Goal: Information Seeking & Learning: Get advice/opinions

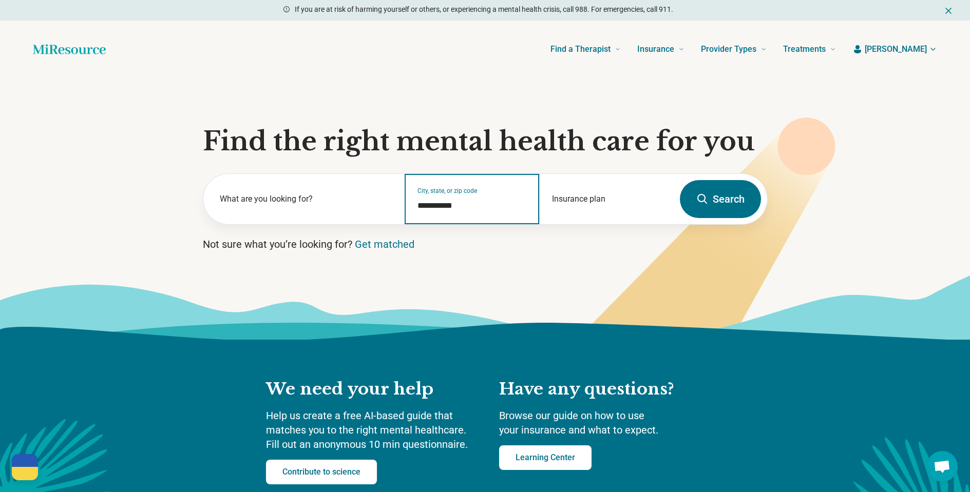
click at [473, 203] on input "**********" at bounding box center [471, 206] width 109 height 12
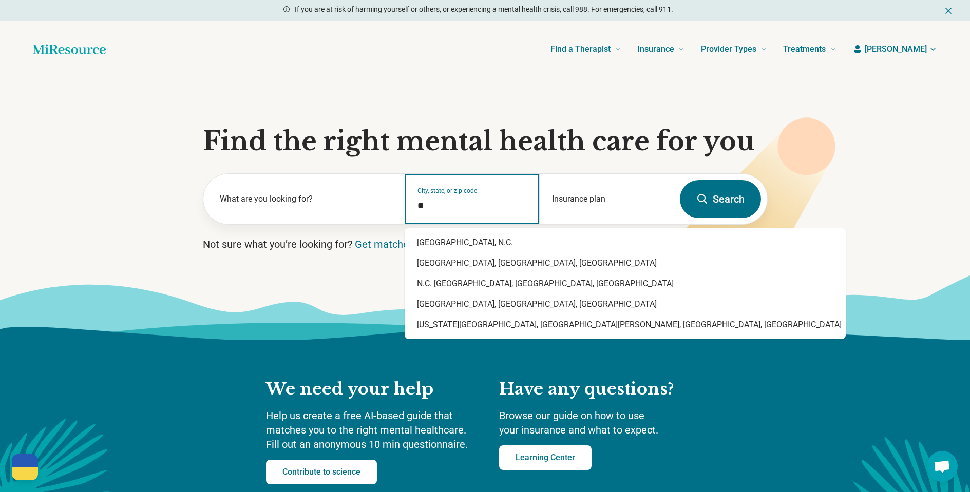
type input "*"
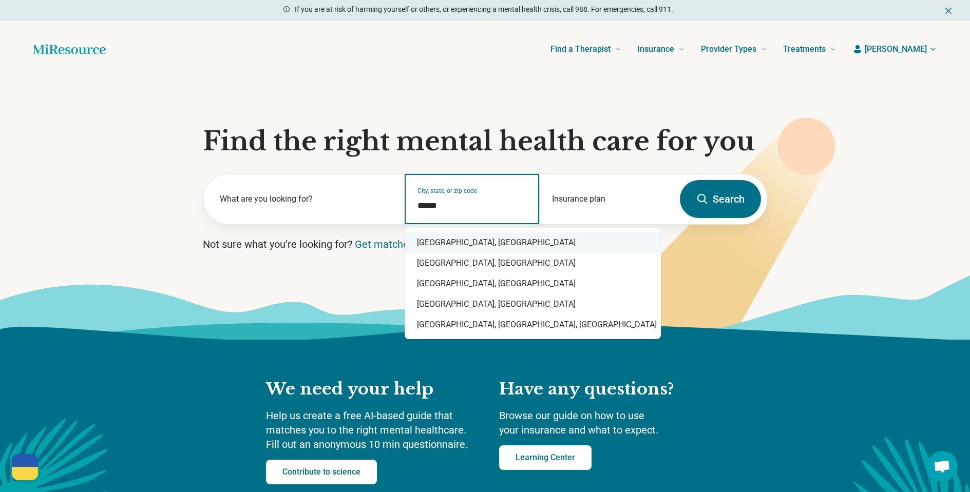
click at [448, 244] on div "Durham, NC" at bounding box center [532, 243] width 256 height 21
type input "**********"
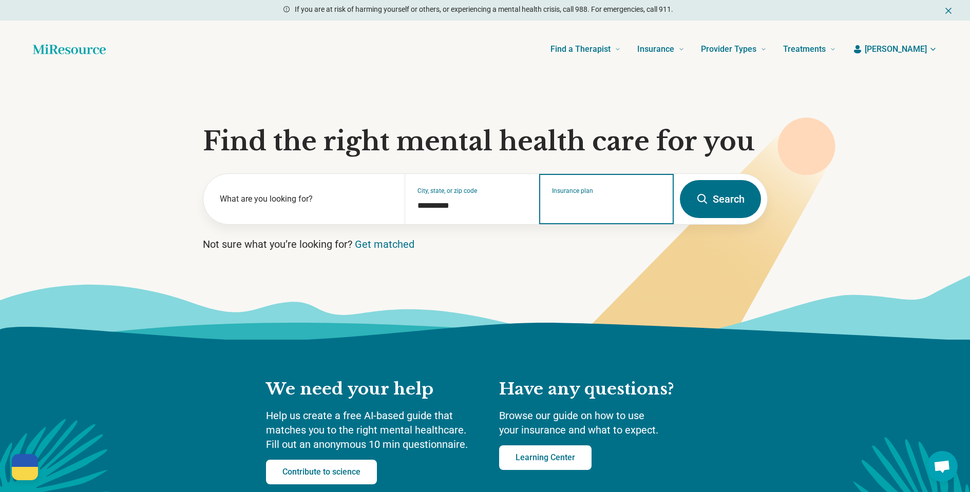
click at [599, 202] on input "Insurance plan" at bounding box center [606, 206] width 109 height 12
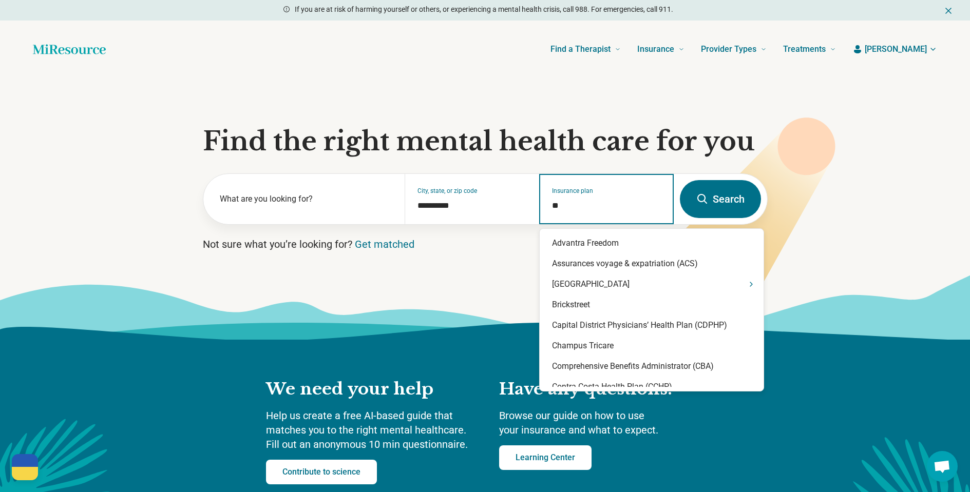
type input "***"
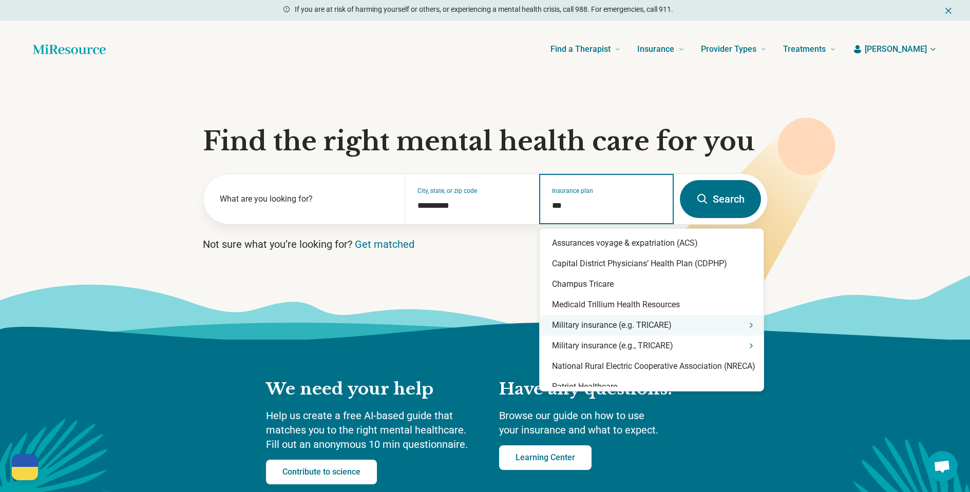
click at [611, 327] on div "Military insurance (e.g. TRICARE)" at bounding box center [651, 325] width 224 height 21
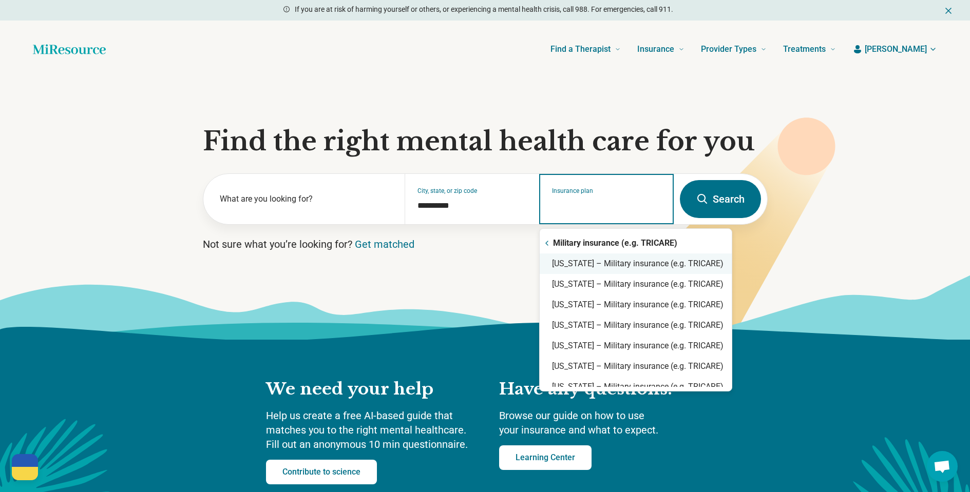
click at [608, 267] on div "North Carolina – Military insurance (e.g. TRICARE)" at bounding box center [635, 264] width 192 height 21
type input "**********"
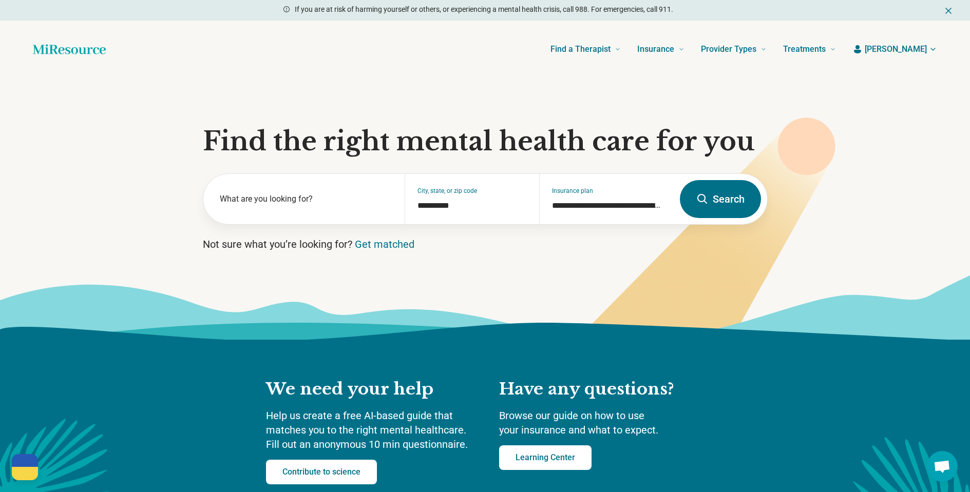
click at [694, 200] on button "Search" at bounding box center [720, 199] width 81 height 38
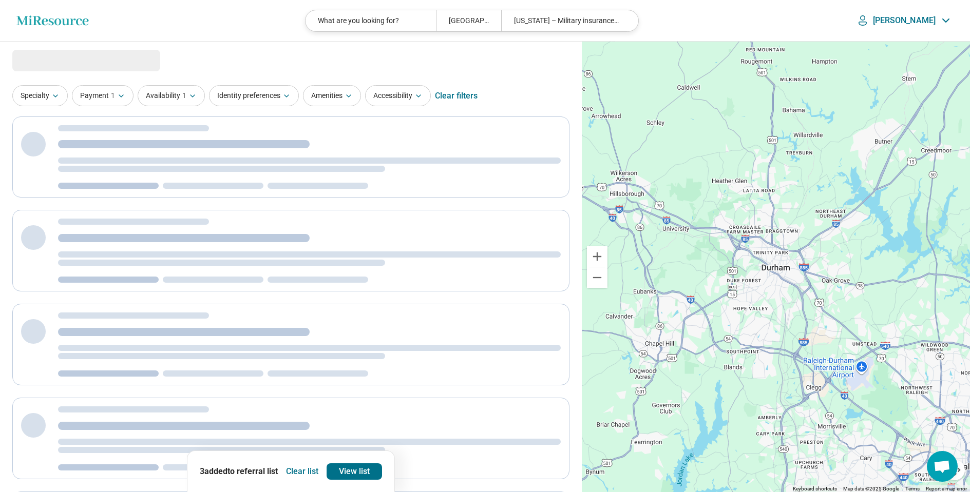
select select "***"
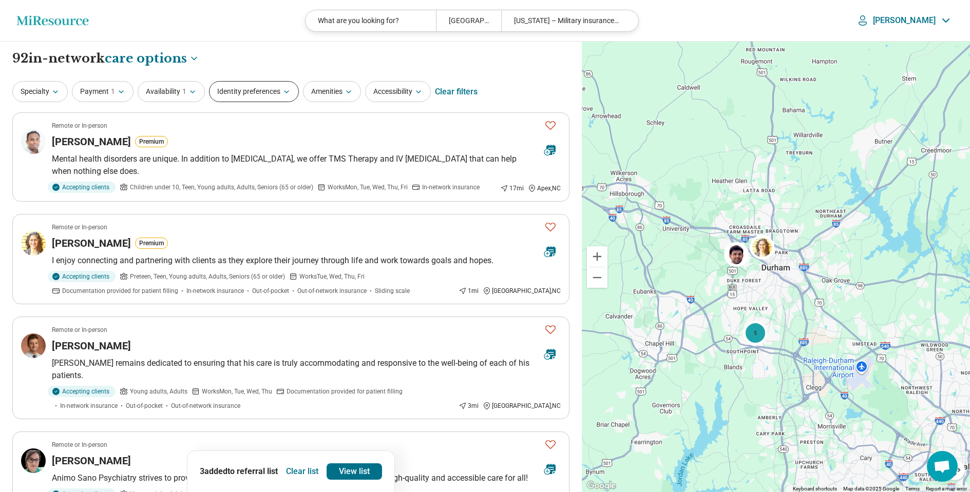
click at [256, 85] on button "Identity preferences" at bounding box center [254, 91] width 90 height 21
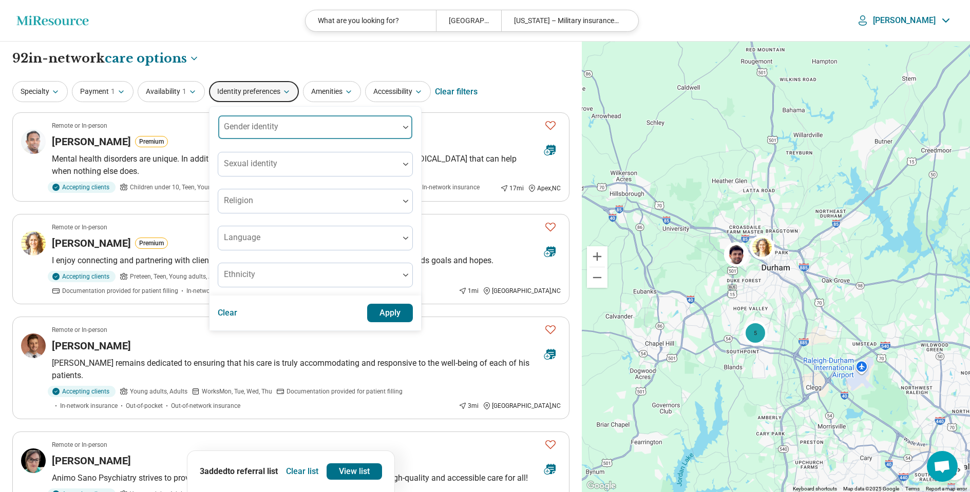
click at [257, 127] on div "Gender identity" at bounding box center [315, 127] width 195 height 25
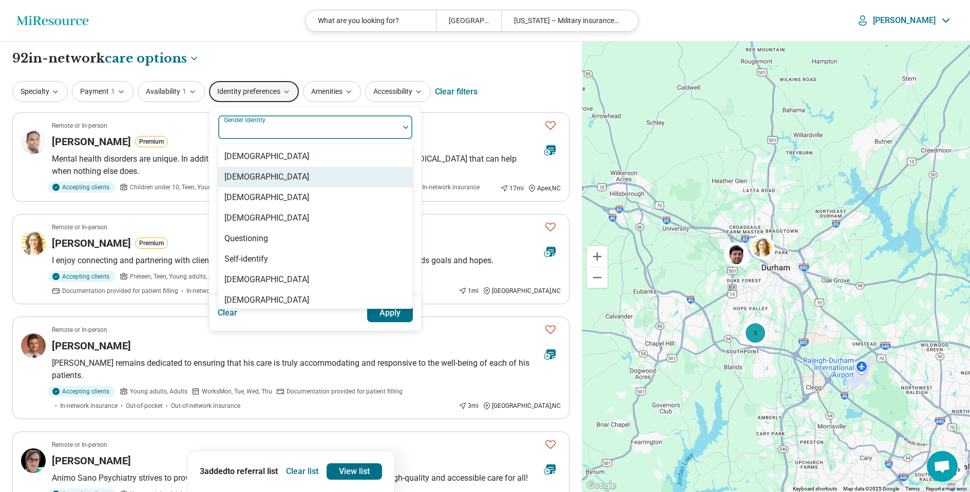
click at [266, 178] on div "[DEMOGRAPHIC_DATA]" at bounding box center [266, 177] width 85 height 12
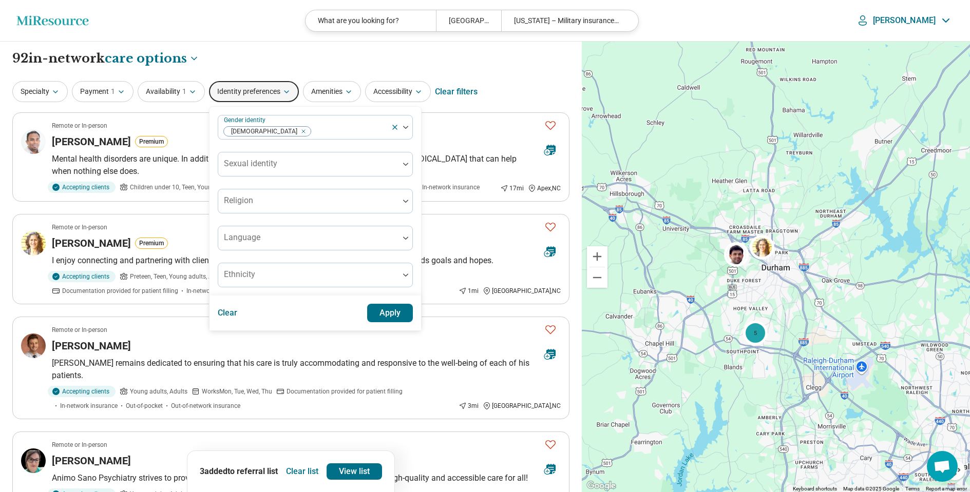
click at [382, 312] on button "Apply" at bounding box center [390, 313] width 46 height 18
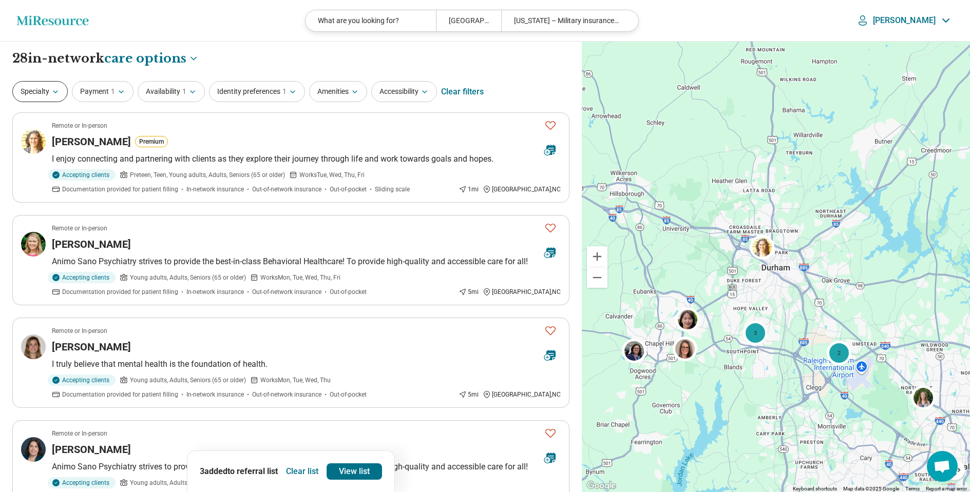
click at [64, 90] on button "Specialty" at bounding box center [39, 91] width 55 height 21
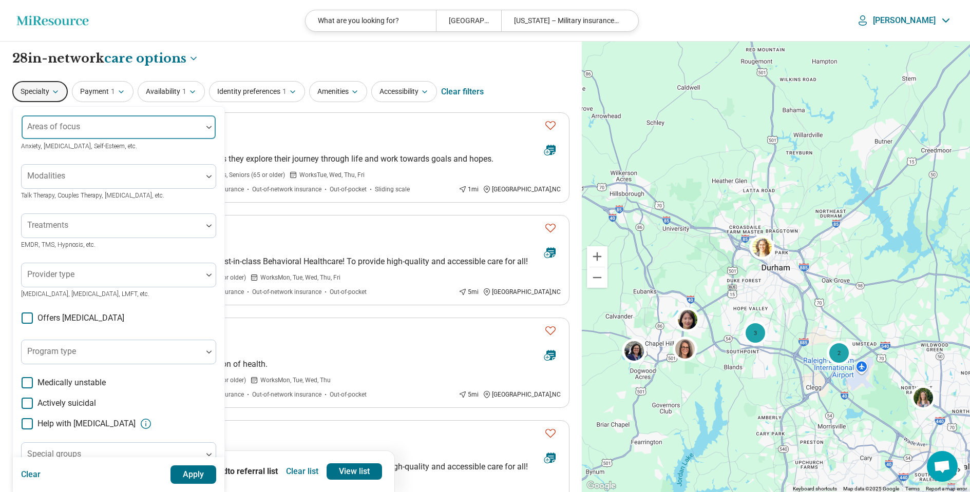
click at [68, 129] on div "Areas of focus" at bounding box center [118, 127] width 195 height 25
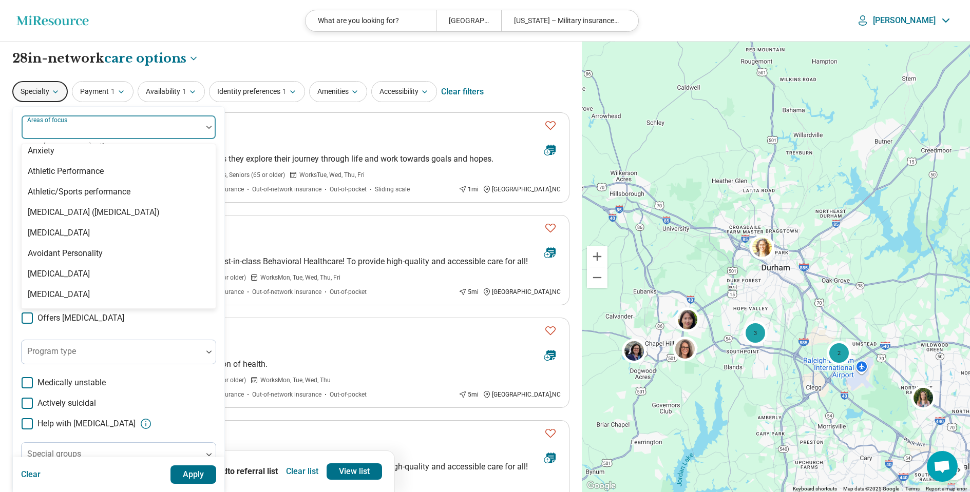
scroll to position [172, 0]
click at [67, 208] on div "[MEDICAL_DATA] ([MEDICAL_DATA])" at bounding box center [94, 210] width 132 height 12
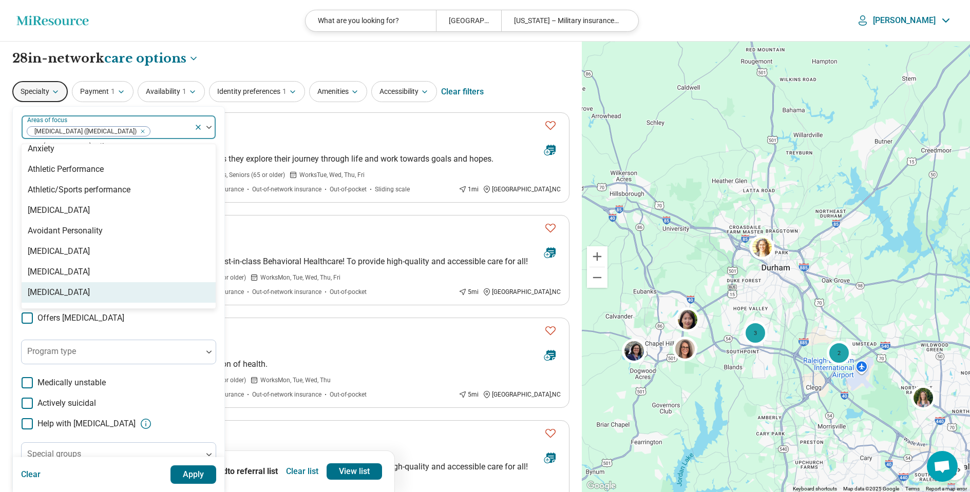
click at [187, 473] on button "Apply" at bounding box center [193, 475] width 46 height 18
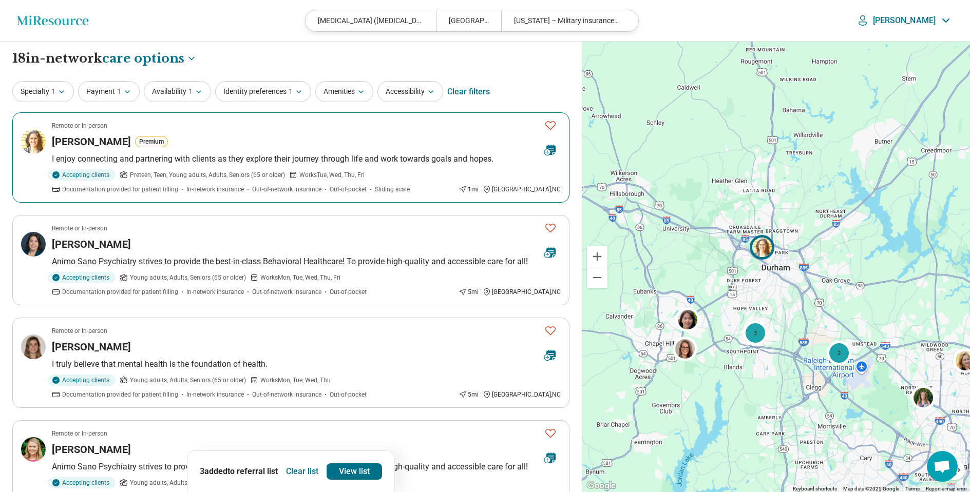
click at [258, 134] on div "Erika Bloodworth Premium" at bounding box center [294, 141] width 484 height 14
click at [552, 124] on icon "Favorite" at bounding box center [550, 125] width 12 height 12
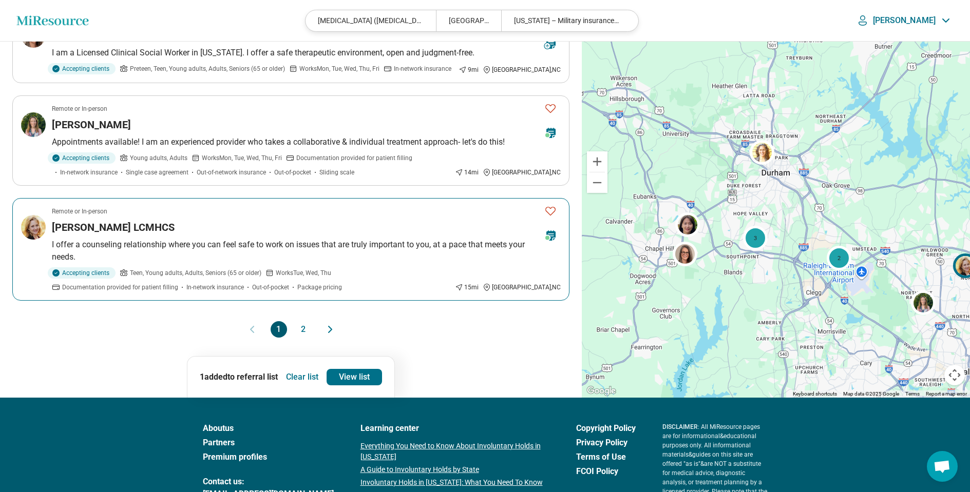
scroll to position [842, 0]
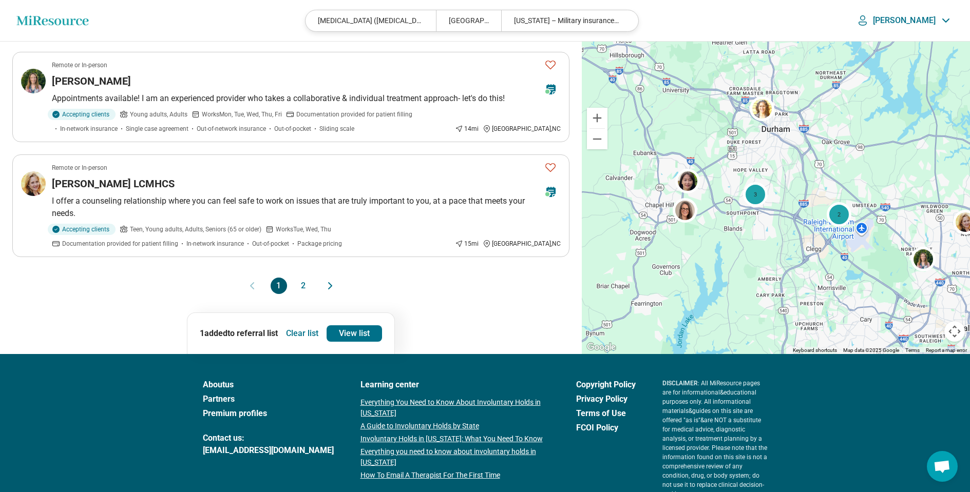
click at [302, 287] on button "2" at bounding box center [303, 286] width 16 height 16
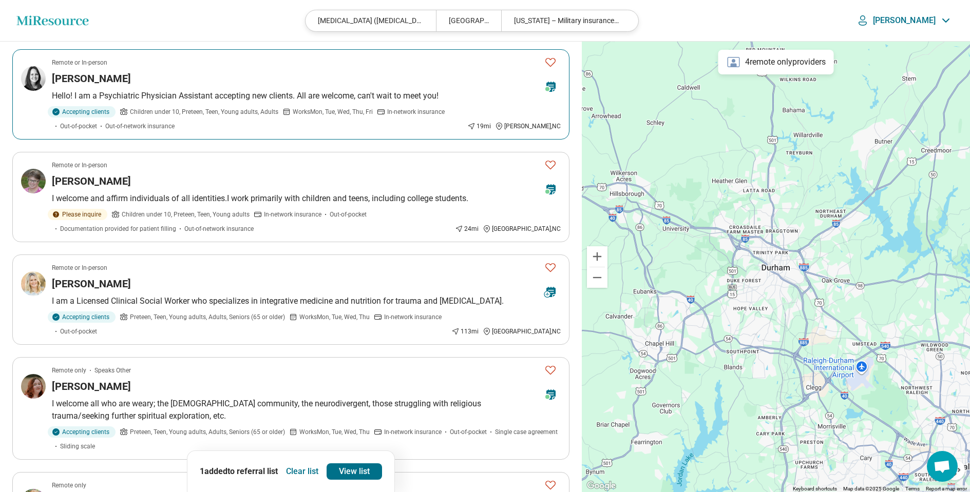
scroll to position [173, 0]
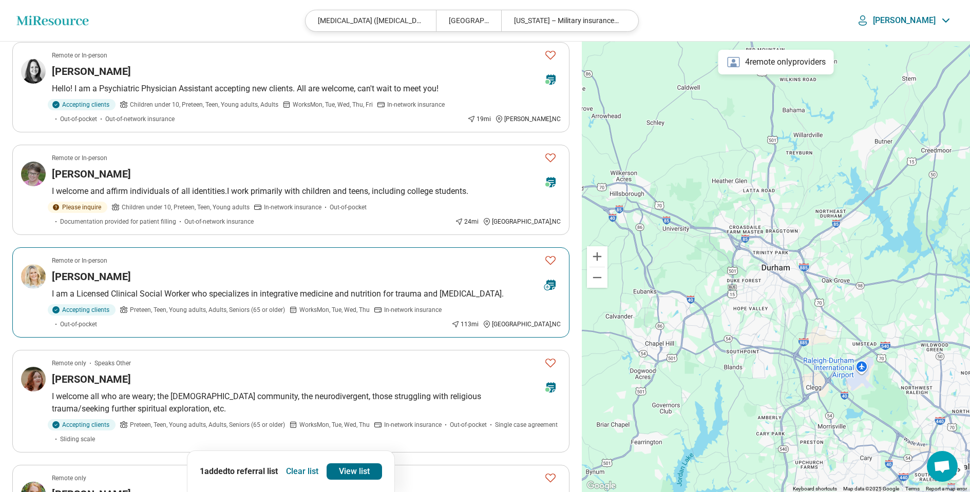
click at [215, 275] on div "Kristina Richendollar" at bounding box center [294, 276] width 484 height 14
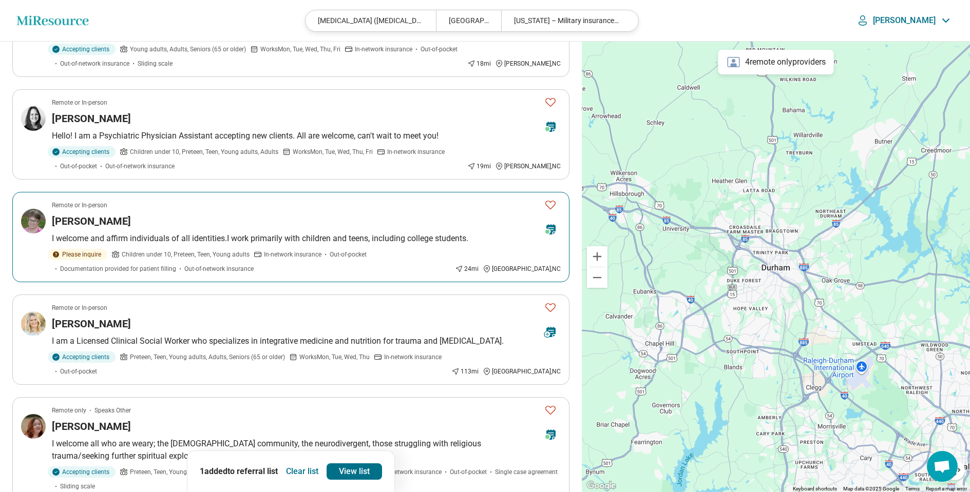
scroll to position [113, 0]
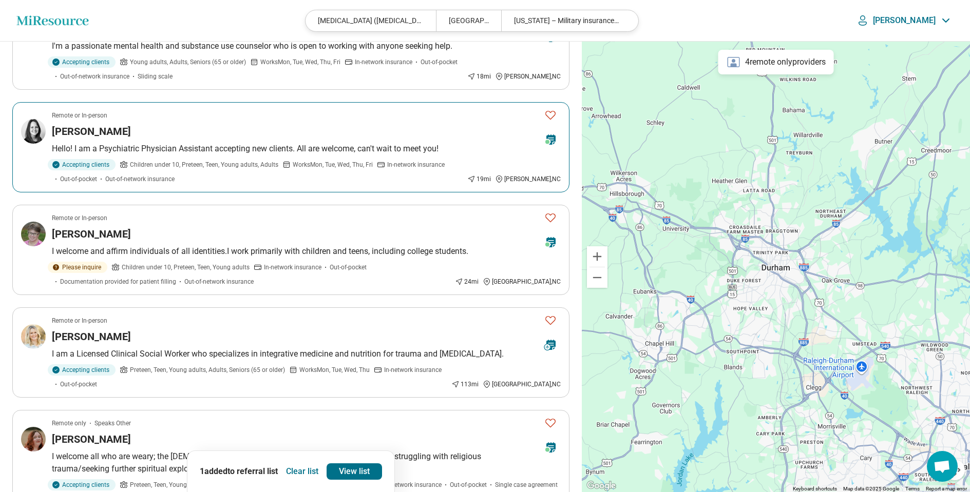
click at [215, 123] on article "Remote or In-person Layne Hartnell Hello! I am a Psychiatric Physician Assistan…" at bounding box center [290, 147] width 557 height 90
click at [208, 126] on div "Layne Hartnell" at bounding box center [294, 131] width 484 height 14
click at [290, 117] on div "Remote or In-person" at bounding box center [294, 115] width 484 height 9
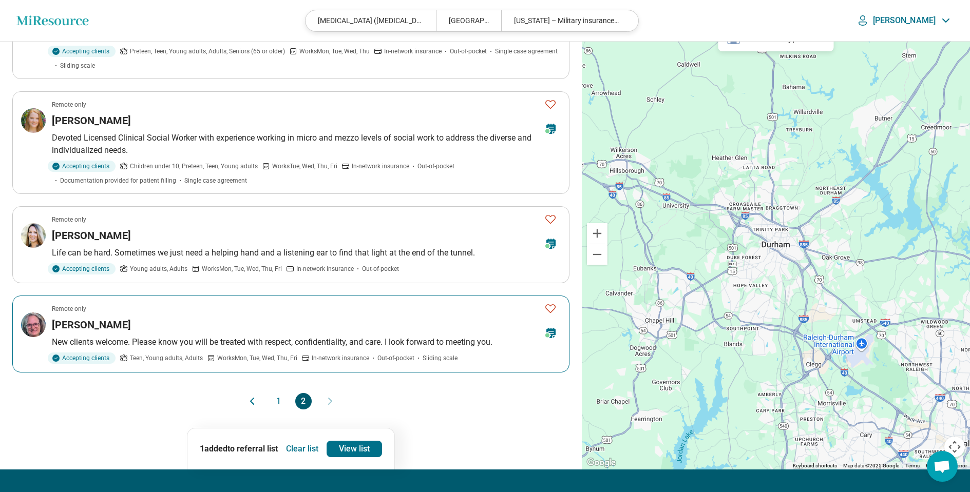
scroll to position [547, 0]
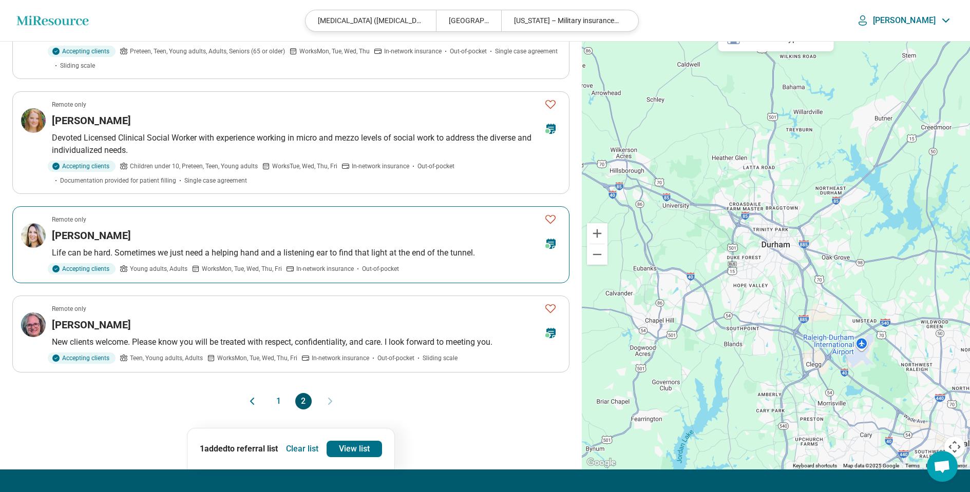
click at [183, 225] on article "Remote only Brittany Adisa Life can be hard. Sometimes we just need a helping h…" at bounding box center [290, 244] width 557 height 77
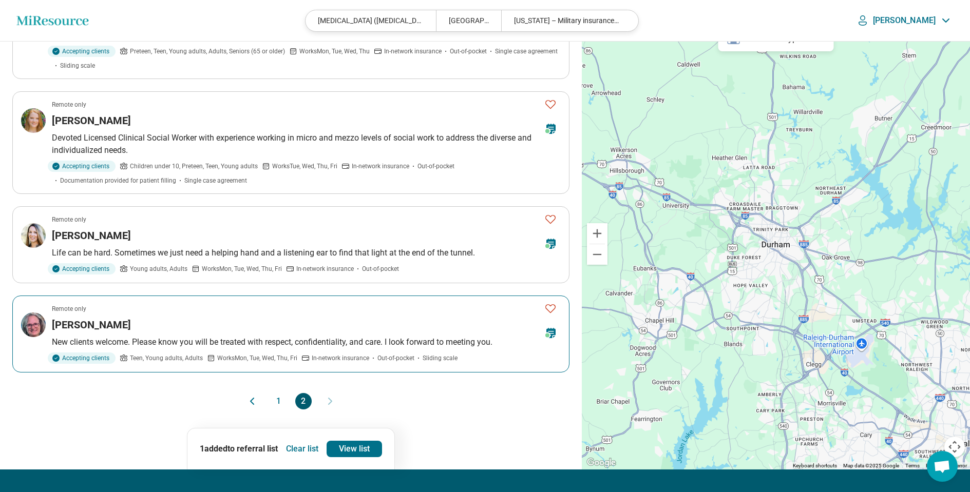
click at [193, 312] on div "Remote only" at bounding box center [294, 308] width 484 height 9
click at [280, 398] on button "1" at bounding box center [279, 401] width 16 height 16
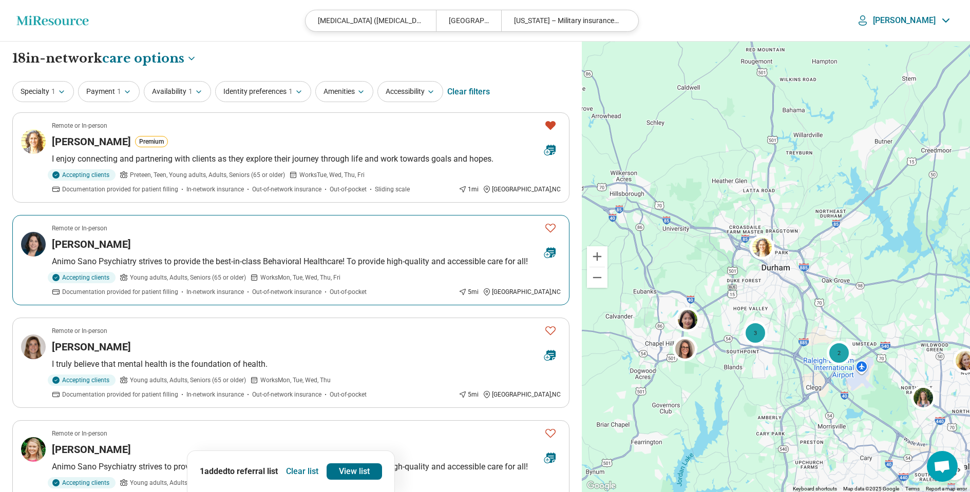
scroll to position [0, 0]
click at [194, 242] on div "Natalie Ball" at bounding box center [294, 244] width 484 height 14
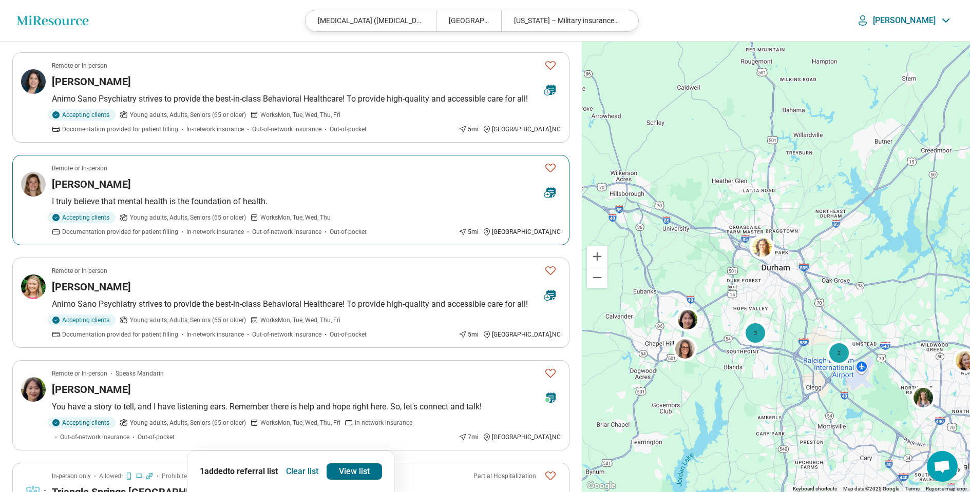
scroll to position [166, 0]
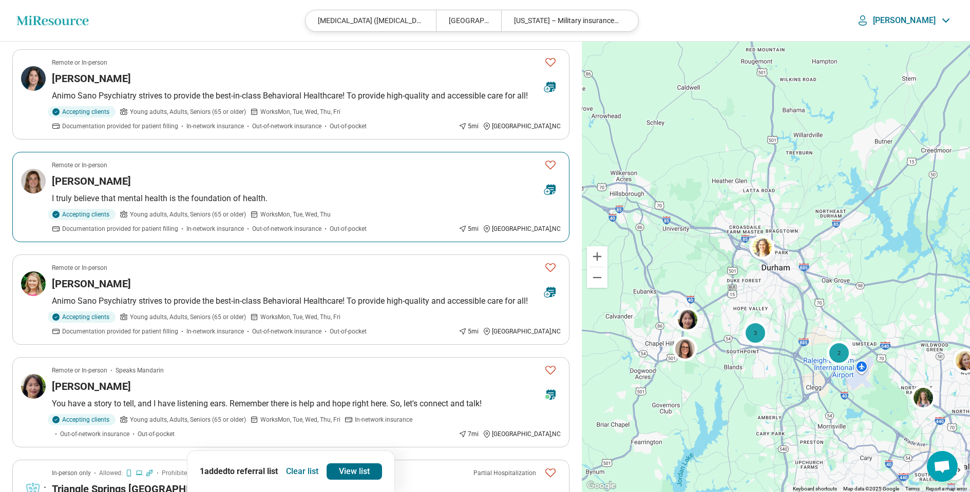
click at [169, 179] on div "Sydney Johnston" at bounding box center [294, 181] width 484 height 14
click at [214, 274] on article "Remote or In-person Maddison Henley Animo Sano Psychiatry strives to provide th…" at bounding box center [290, 300] width 557 height 90
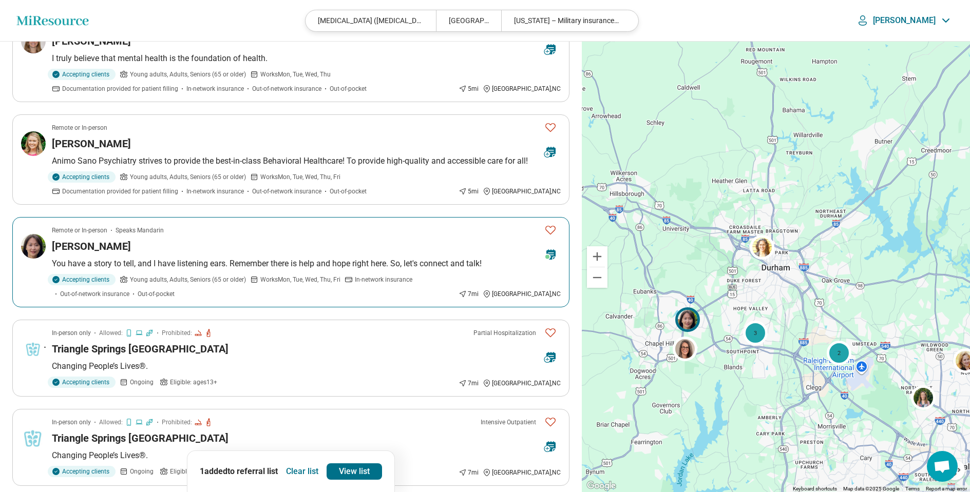
scroll to position [306, 0]
click at [267, 243] on div "Cindy Huang" at bounding box center [294, 246] width 484 height 14
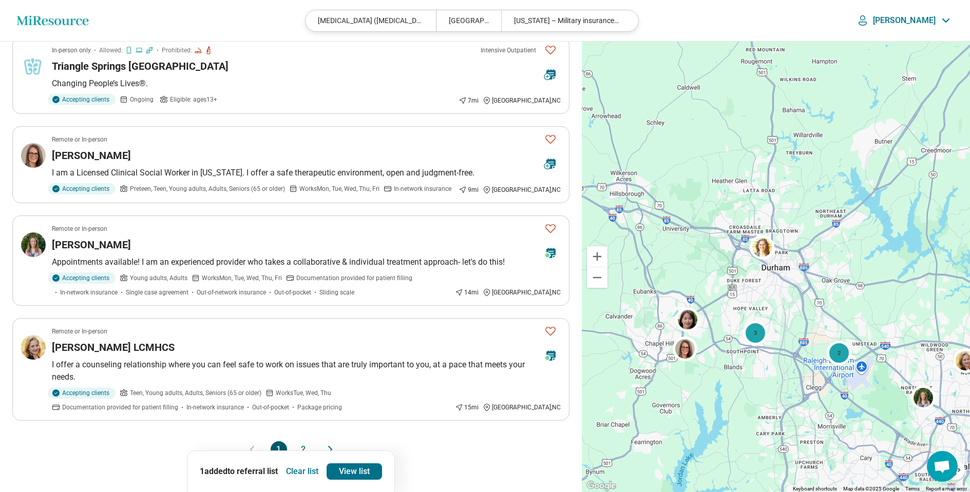
scroll to position [687, 0]
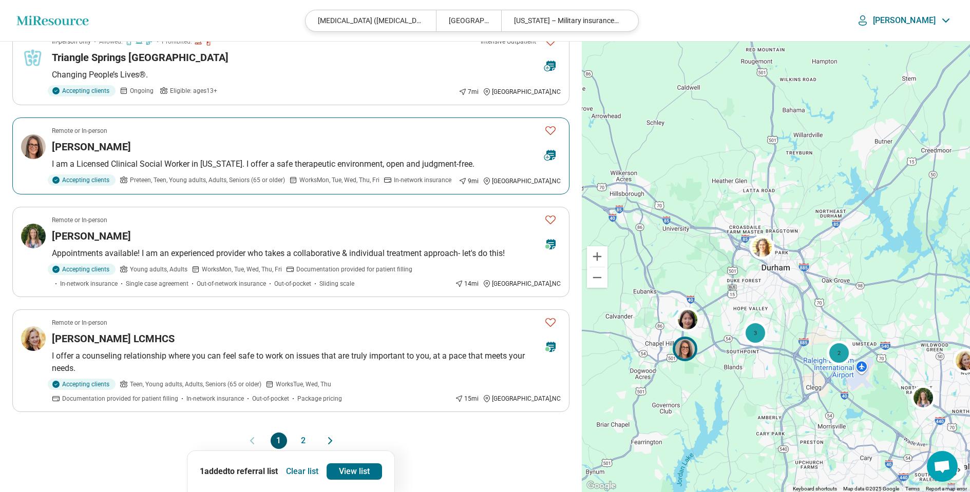
click at [226, 142] on div "[PERSON_NAME]" at bounding box center [294, 147] width 484 height 14
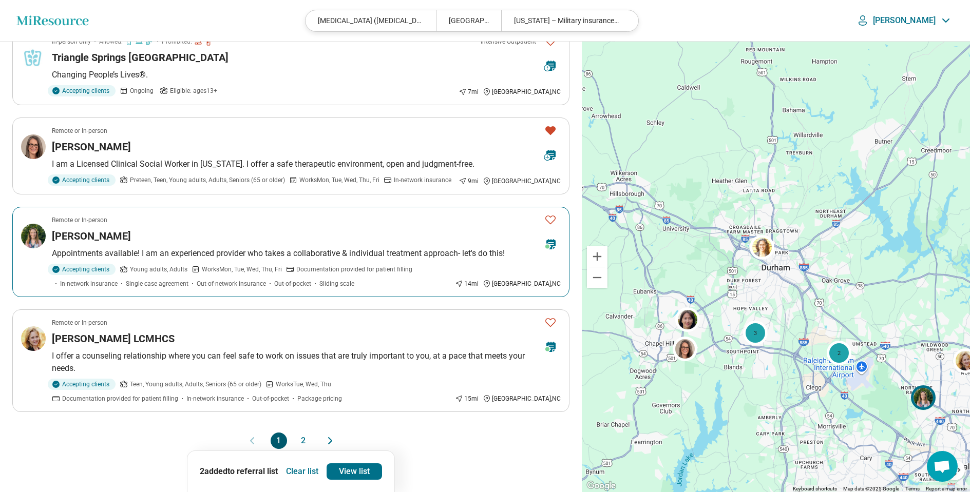
click at [201, 234] on div "Elizabeth Morgan" at bounding box center [294, 236] width 484 height 14
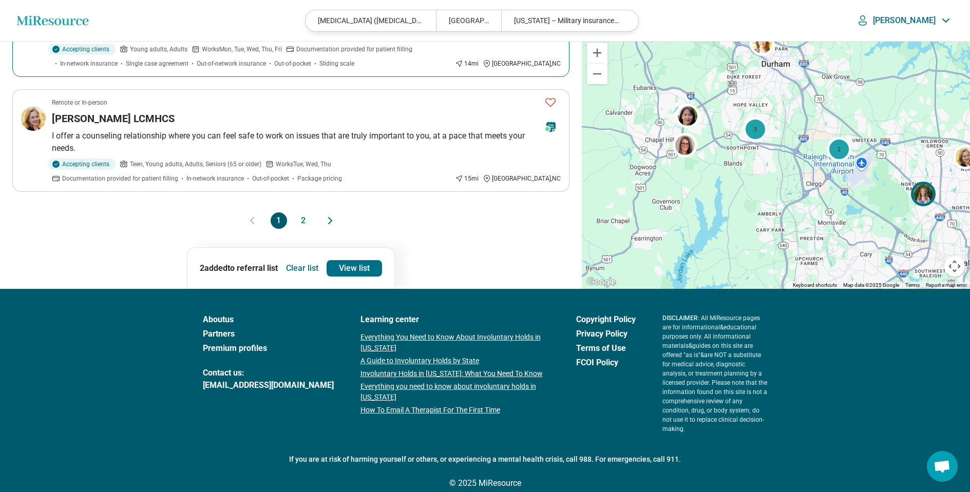
scroll to position [846, 0]
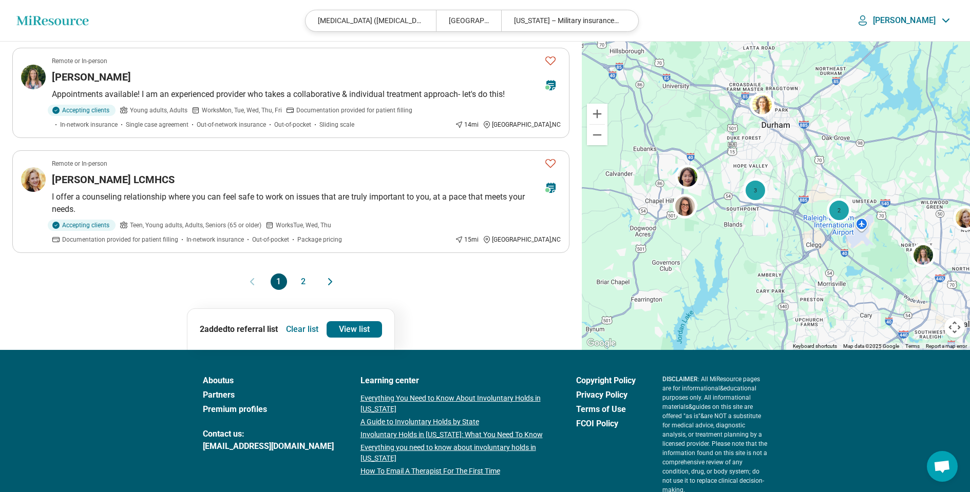
click at [302, 282] on button "2" at bounding box center [303, 282] width 16 height 16
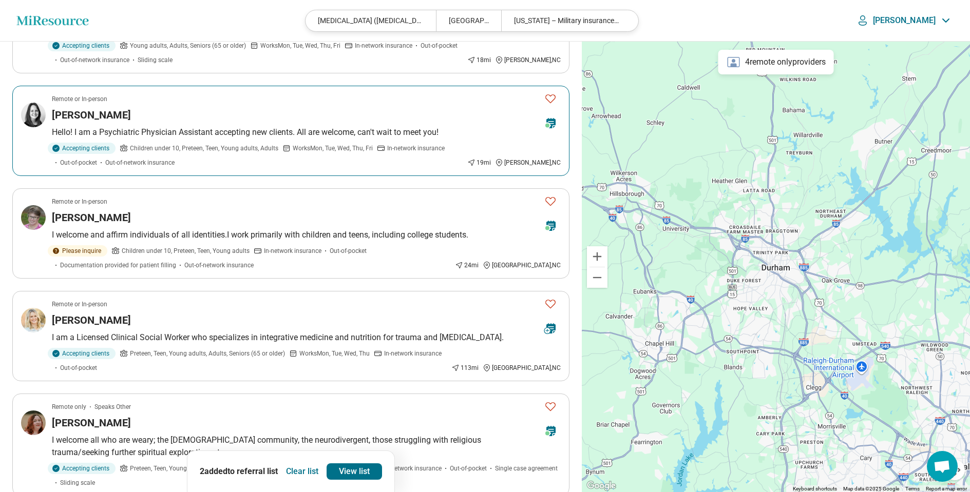
scroll to position [178, 0]
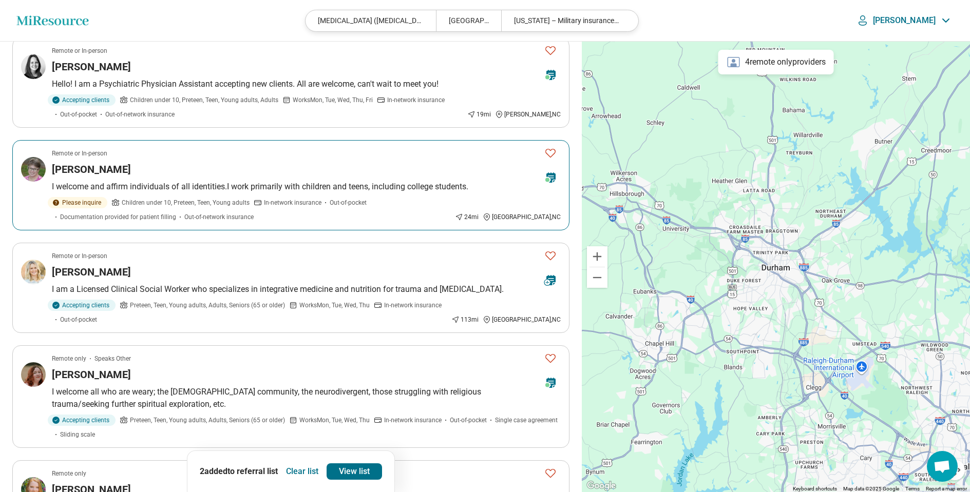
click at [304, 168] on div "[PERSON_NAME]" at bounding box center [294, 169] width 484 height 14
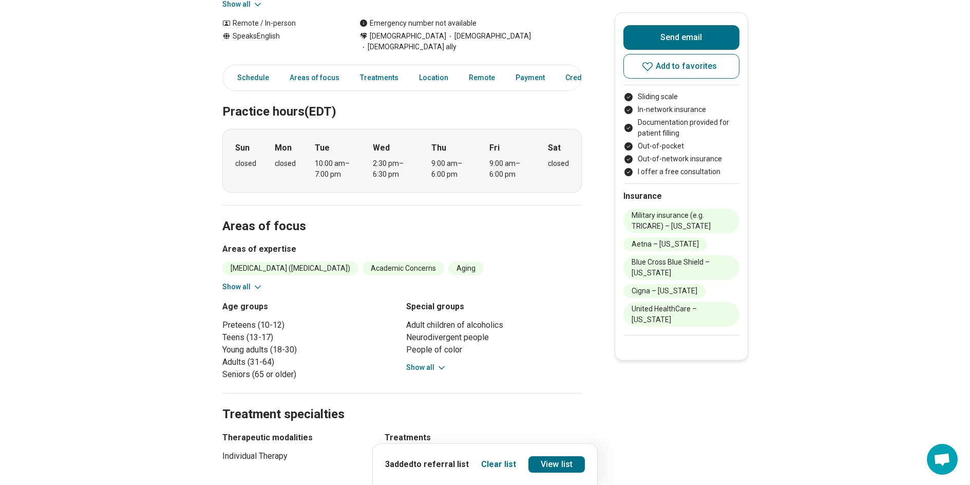
scroll to position [238, 0]
click at [256, 282] on icon at bounding box center [258, 287] width 10 height 10
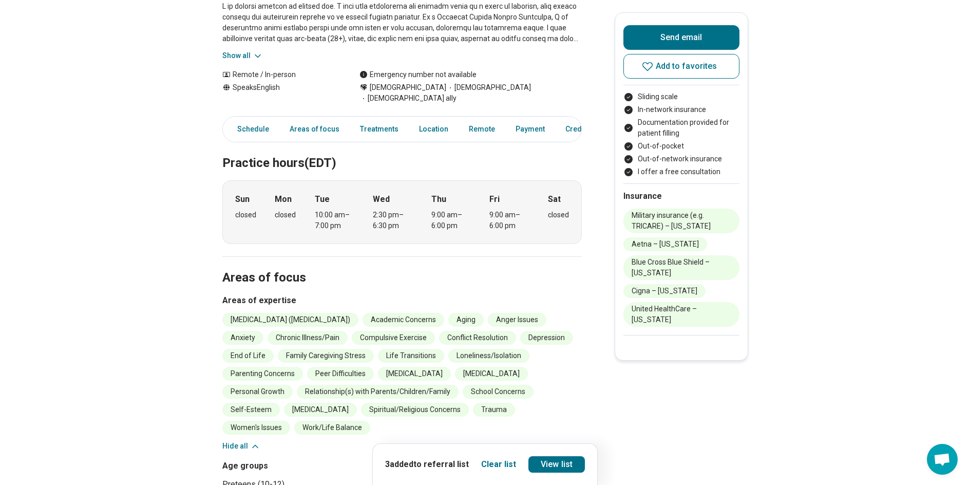
scroll to position [186, 1]
click at [510, 464] on button "Clear list" at bounding box center [498, 464] width 35 height 12
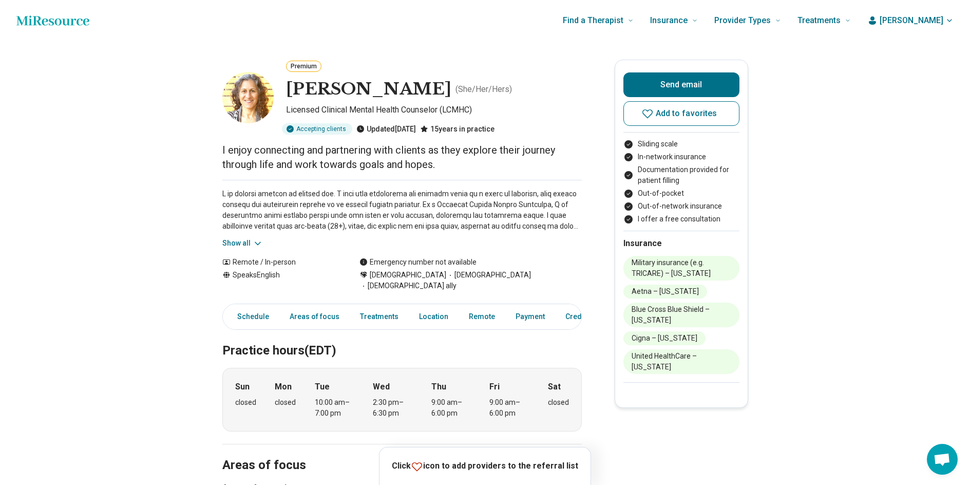
scroll to position [0, 1]
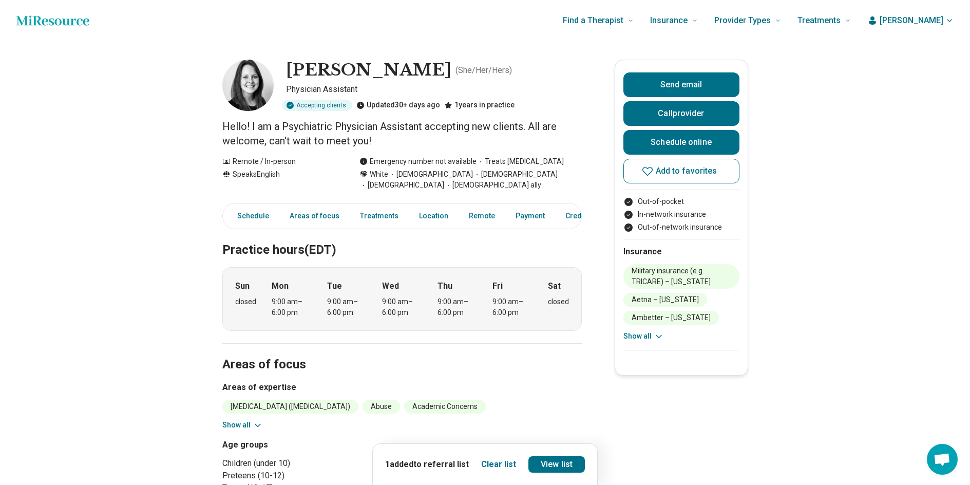
click at [641, 336] on button "Show all" at bounding box center [643, 336] width 41 height 11
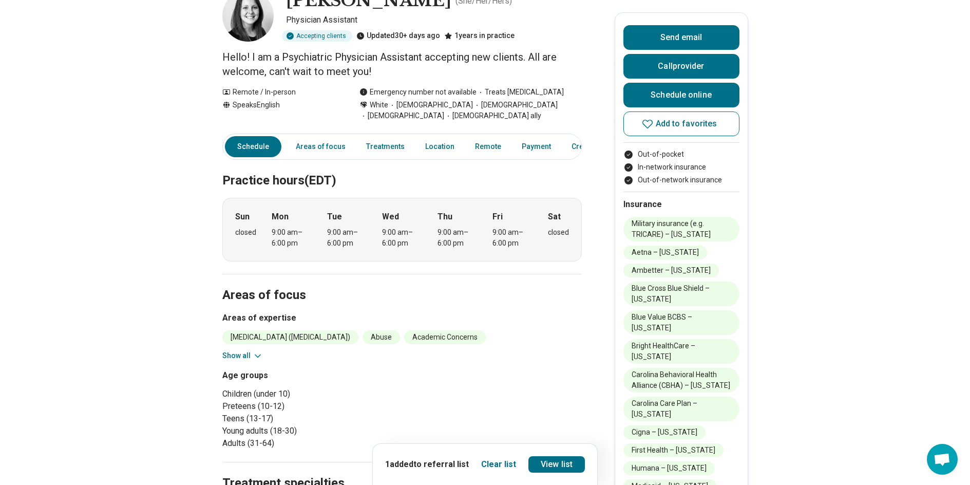
scroll to position [54, 1]
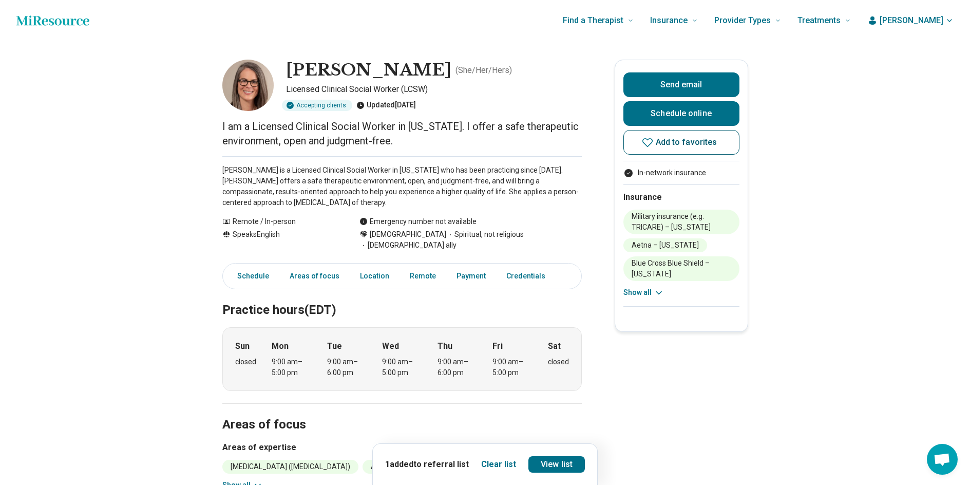
click at [649, 142] on icon at bounding box center [647, 142] width 12 height 12
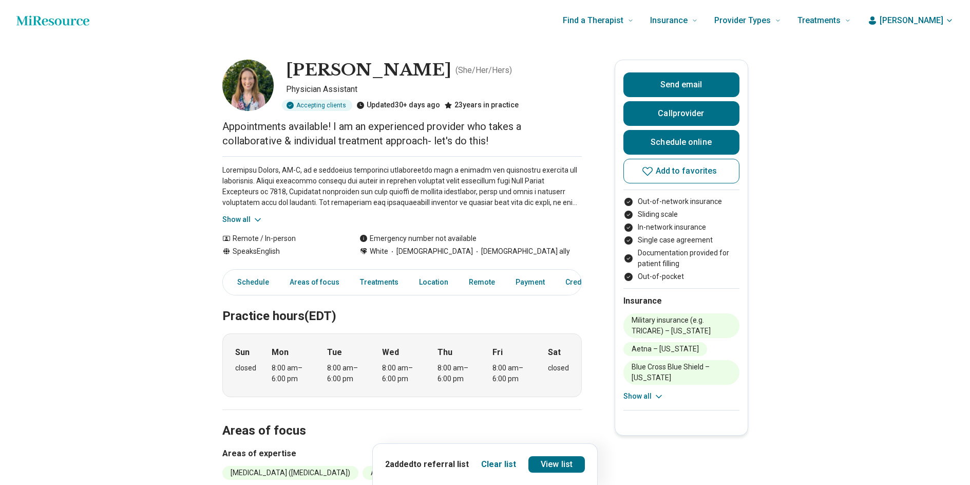
scroll to position [0, 8]
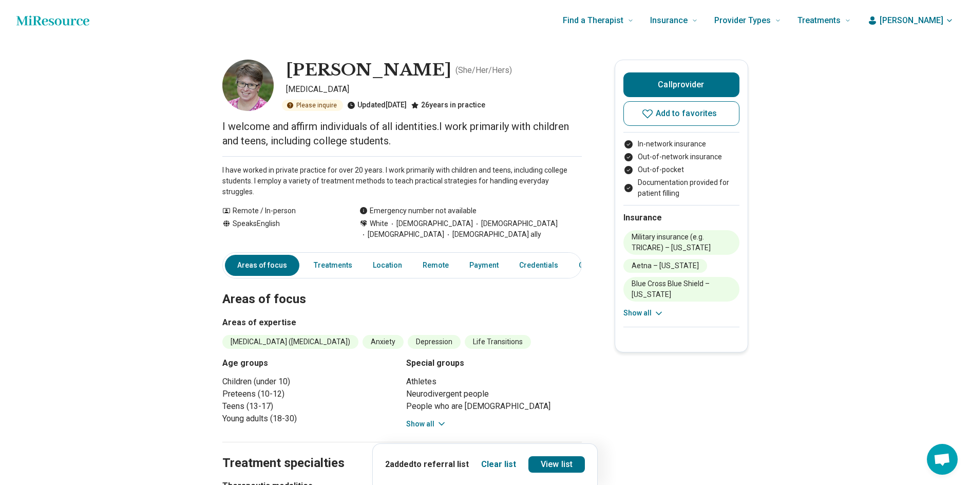
scroll to position [0, 4]
click at [649, 112] on icon at bounding box center [647, 113] width 12 height 12
click at [560, 465] on link "View list" at bounding box center [556, 464] width 56 height 16
